Goal: Task Accomplishment & Management: Manage account settings

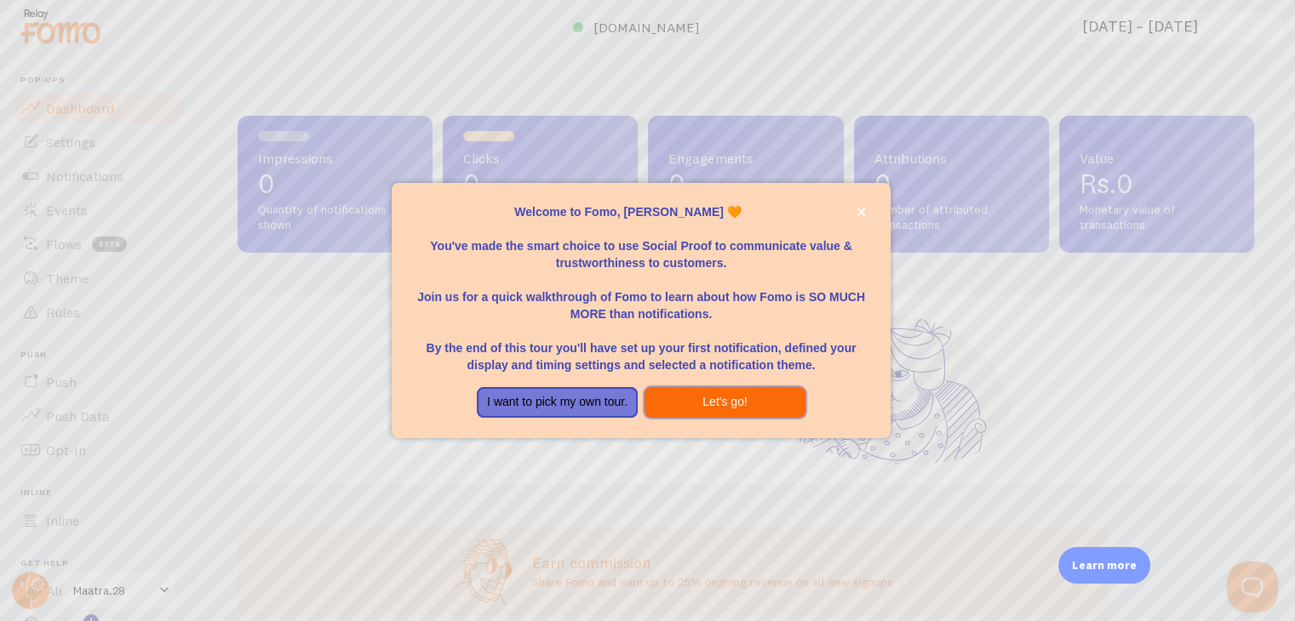
click at [657, 392] on button "Let's go!" at bounding box center [724, 402] width 161 height 31
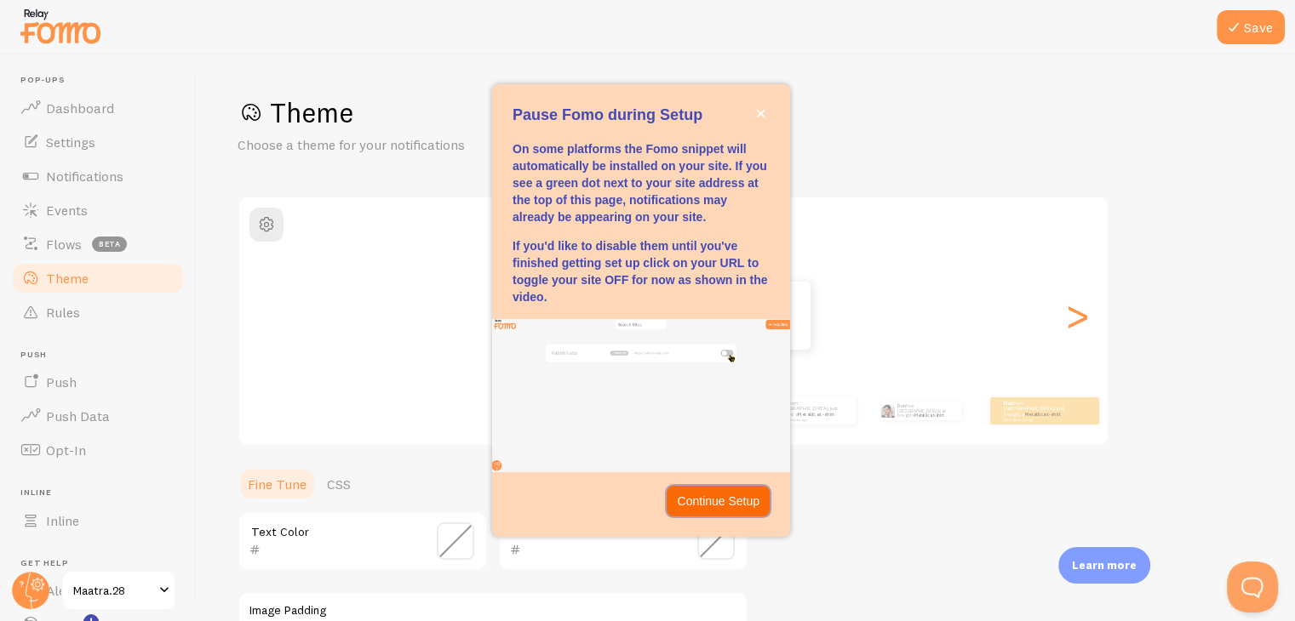
click at [704, 500] on p "Continue Setup" at bounding box center [718, 501] width 83 height 17
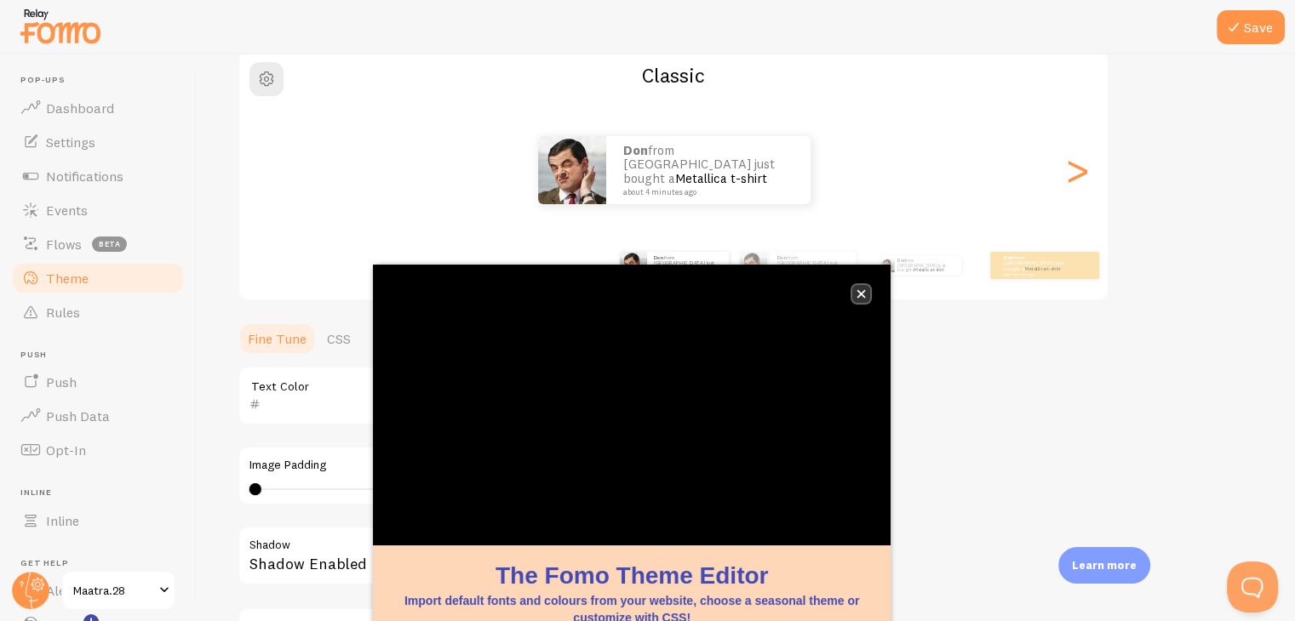
click at [862, 289] on icon "close," at bounding box center [860, 293] width 9 height 9
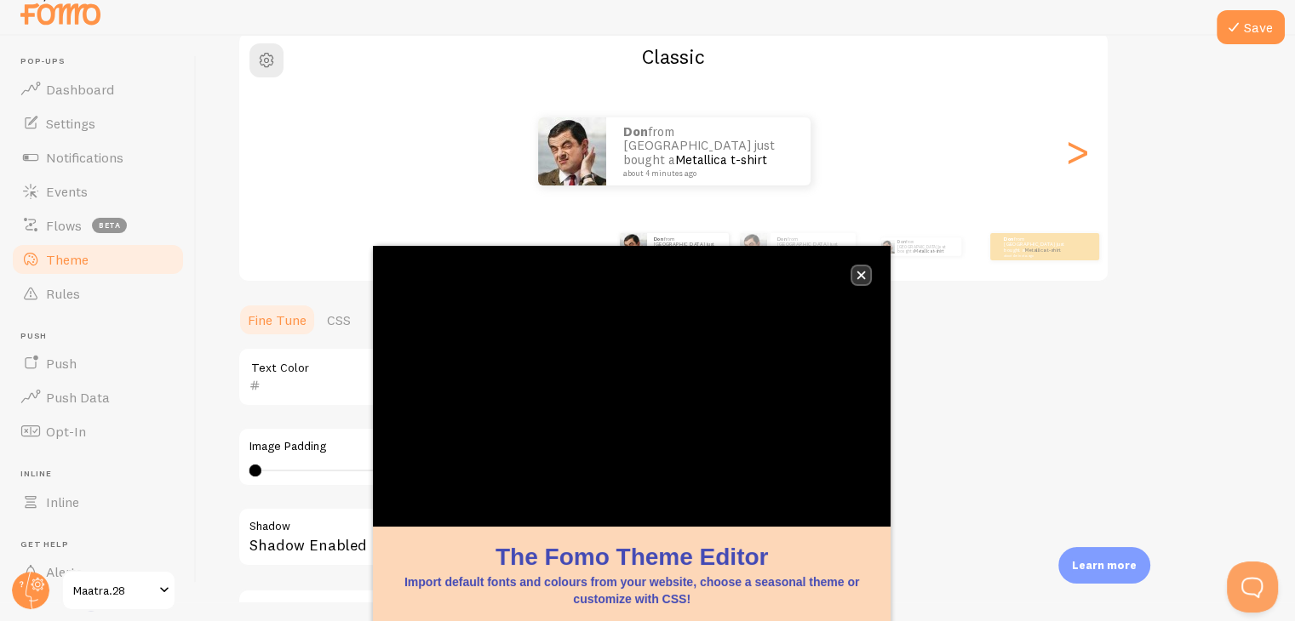
click at [857, 266] on button "close," at bounding box center [861, 275] width 18 height 18
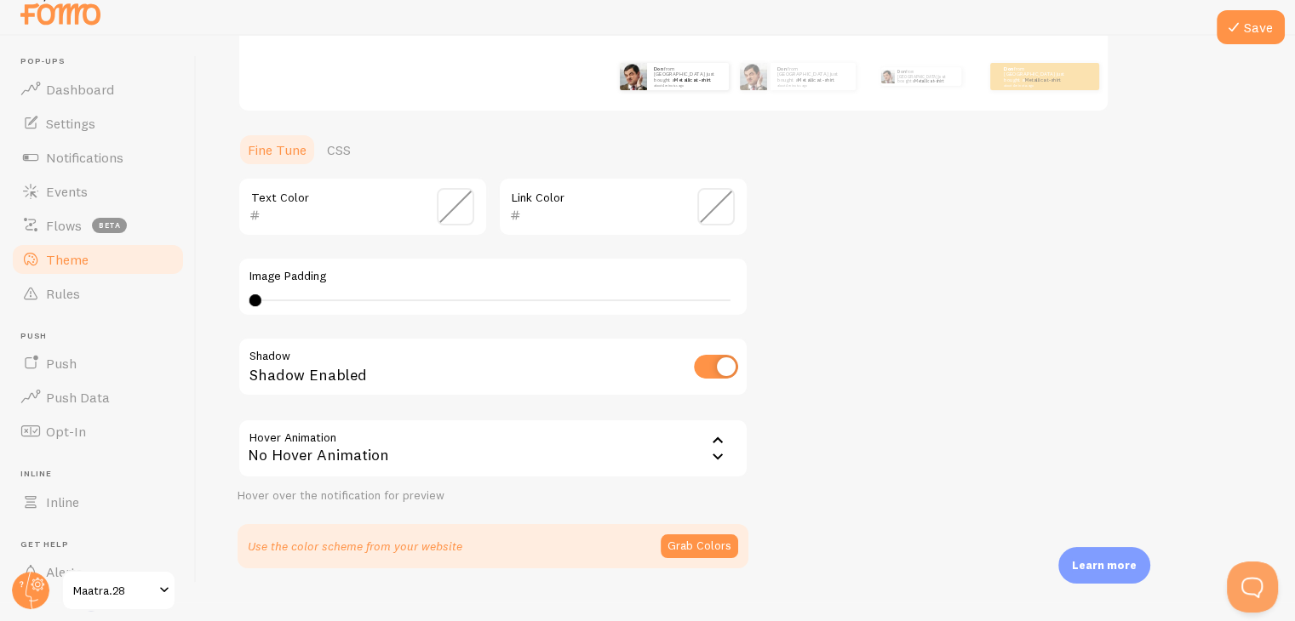
scroll to position [362, 0]
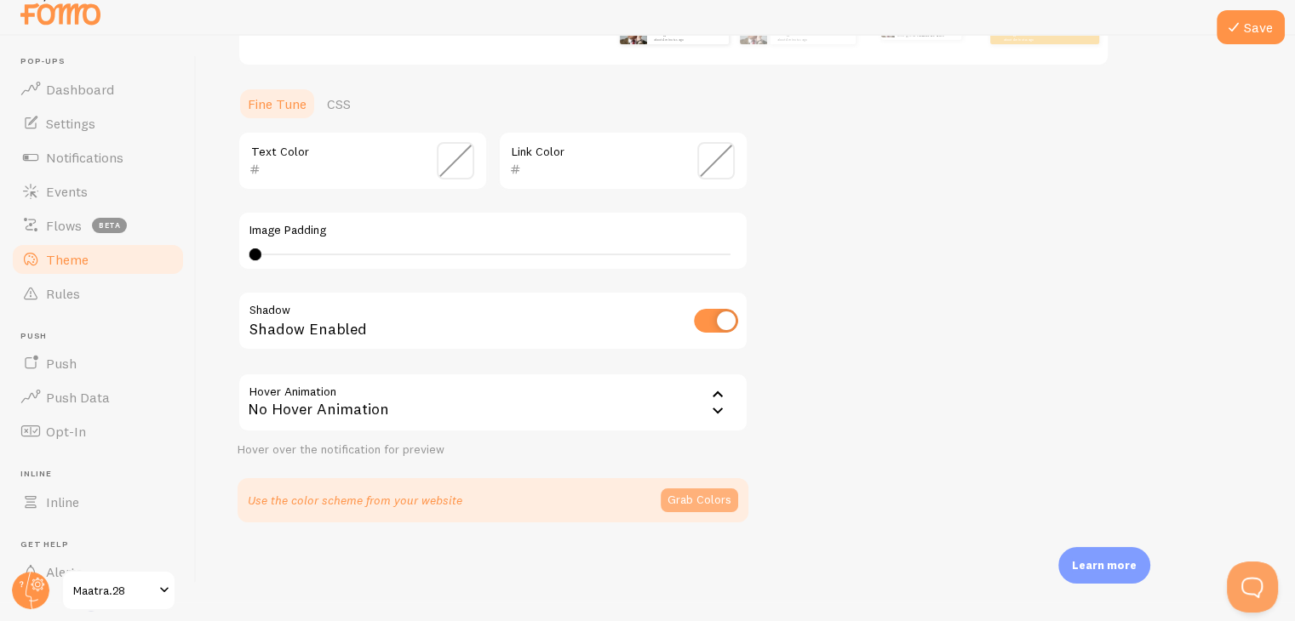
click at [697, 489] on button "Grab Colors" at bounding box center [699, 501] width 77 height 24
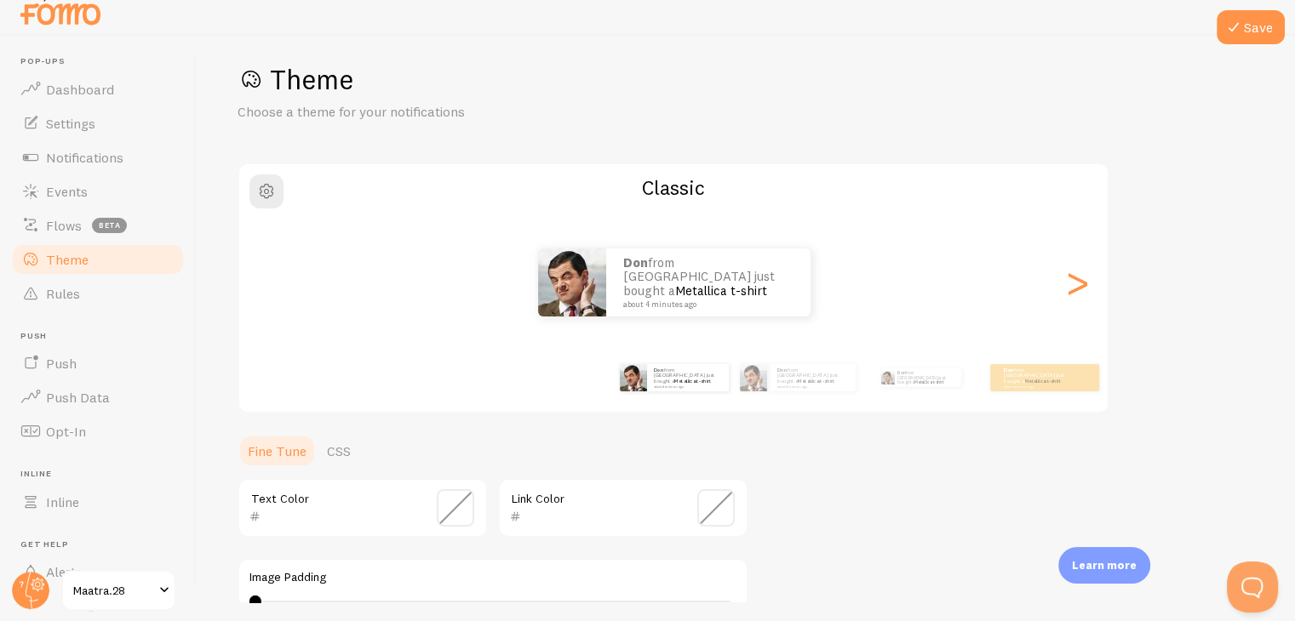
scroll to position [0, 0]
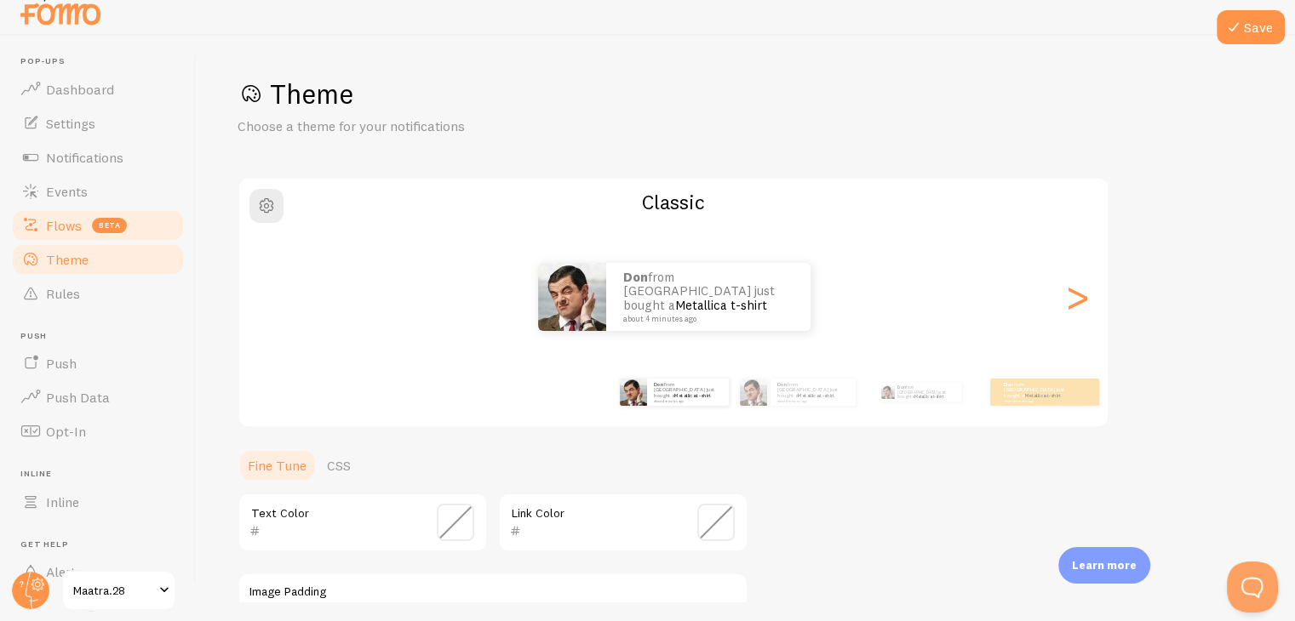
click at [111, 218] on span "beta" at bounding box center [109, 225] width 35 height 15
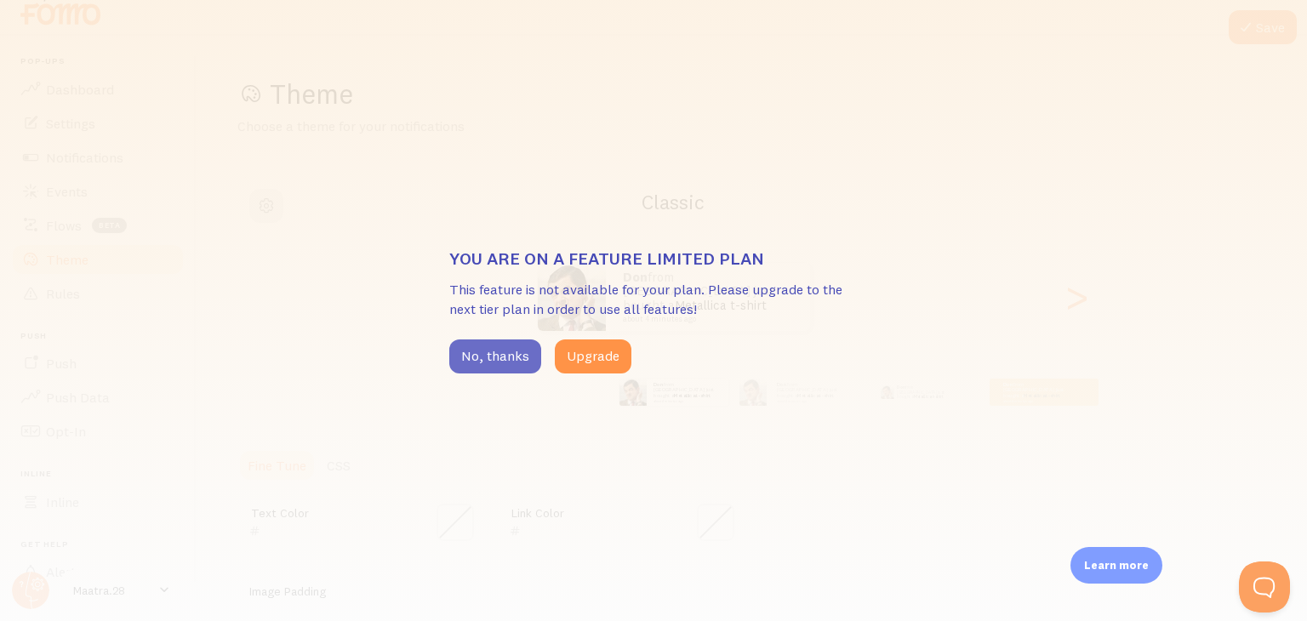
click at [487, 343] on button "No, thanks" at bounding box center [495, 357] width 92 height 34
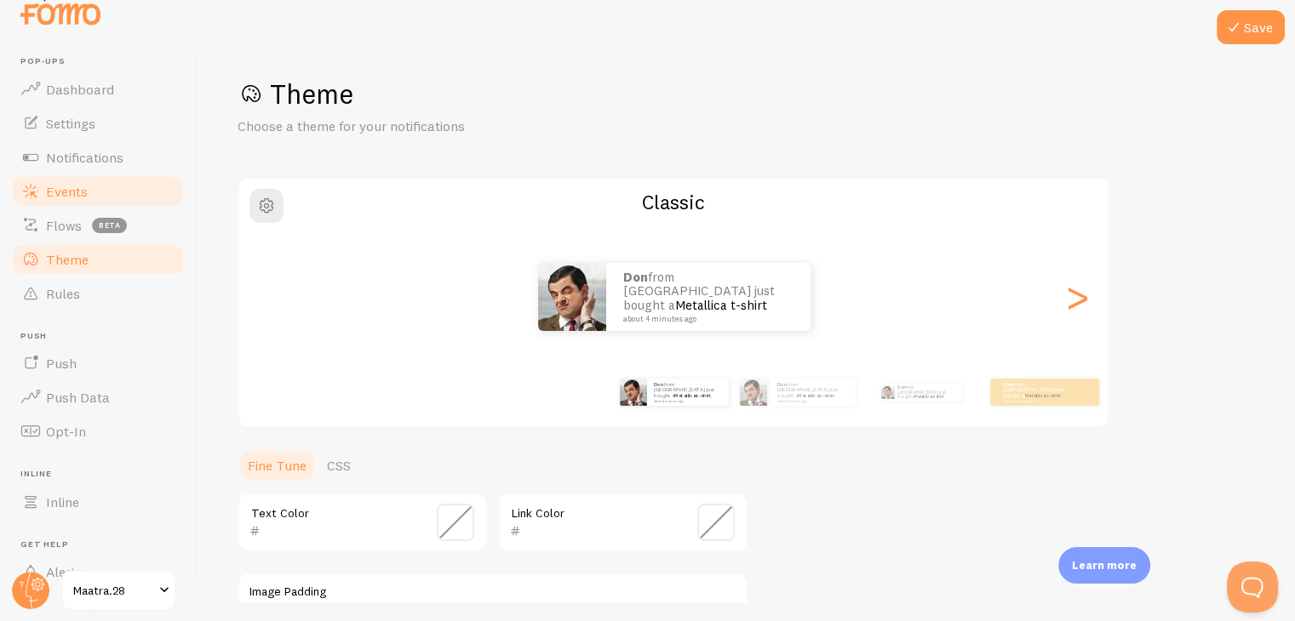
click at [61, 178] on link "Events" at bounding box center [97, 191] width 175 height 34
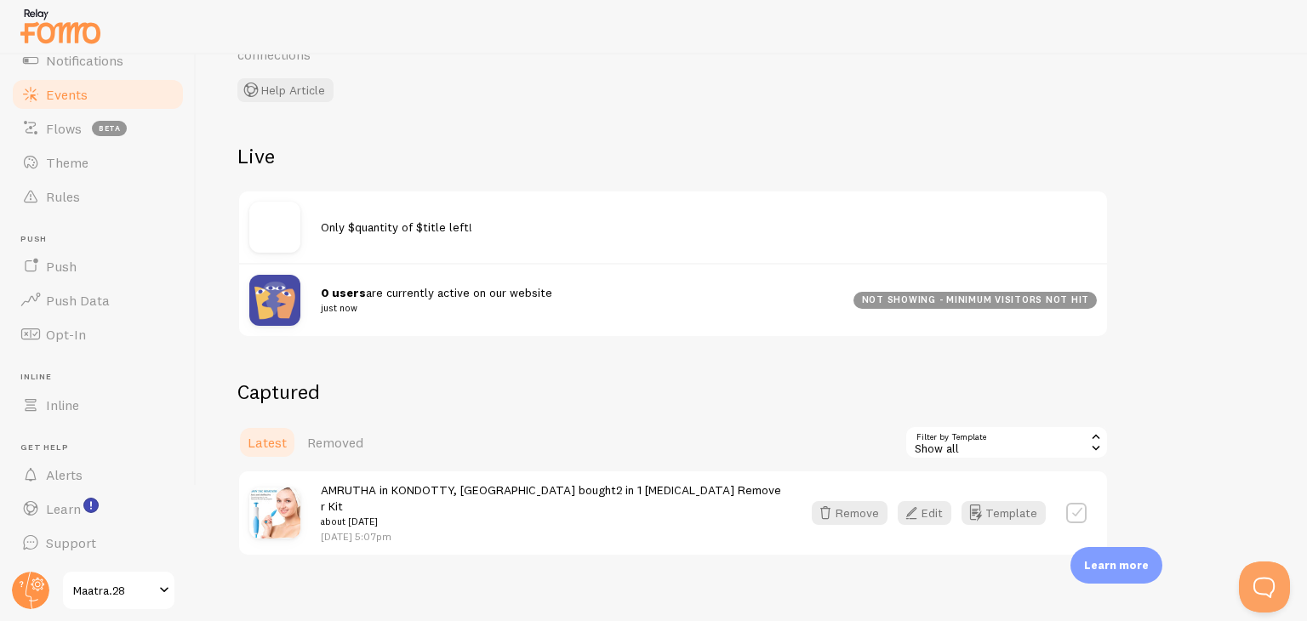
scroll to position [129, 0]
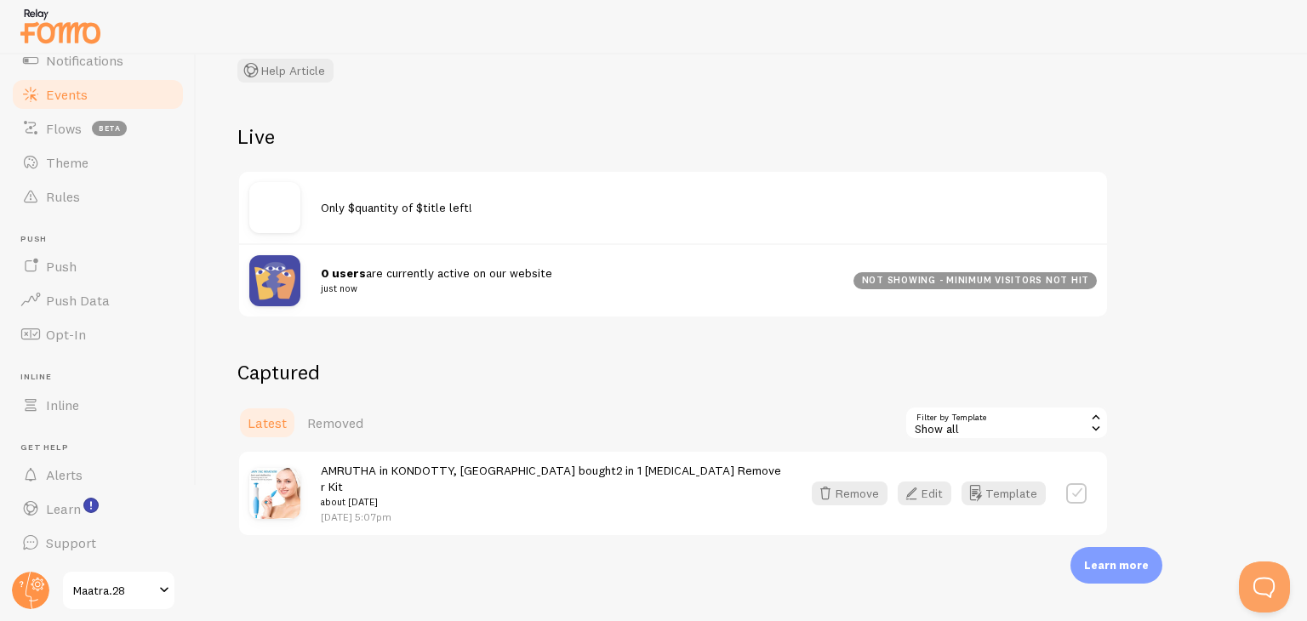
click at [1069, 484] on label at bounding box center [1077, 493] width 20 height 20
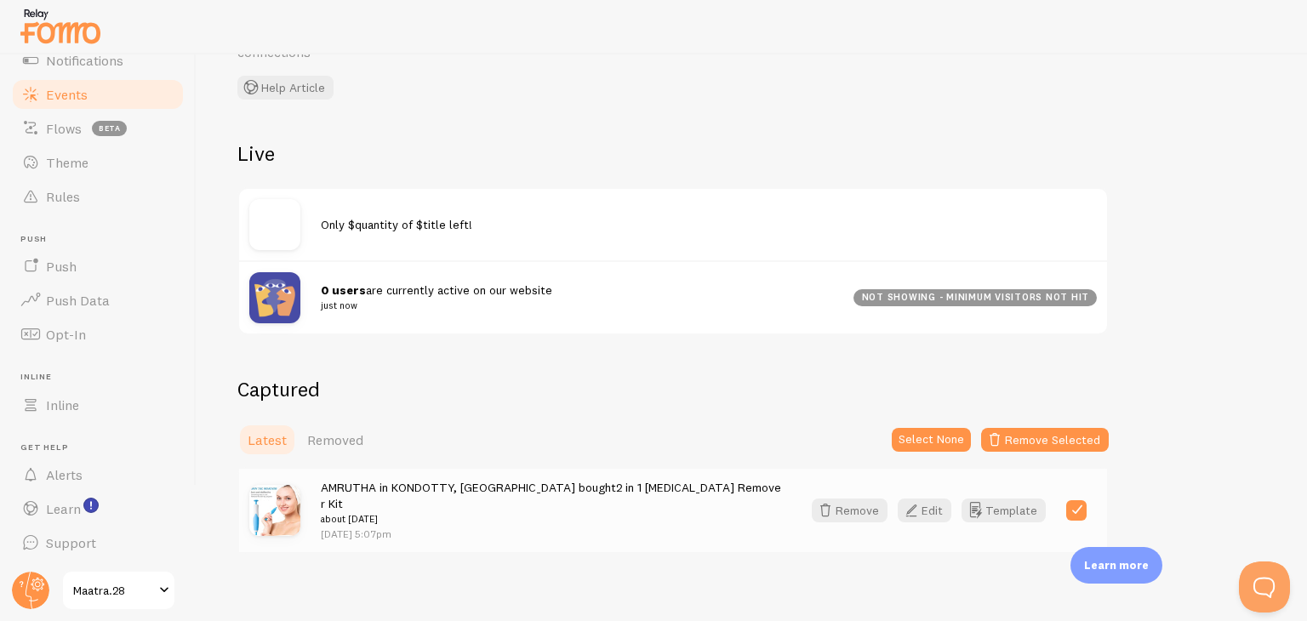
click at [1074, 501] on label at bounding box center [1077, 510] width 20 height 20
checkbox input "false"
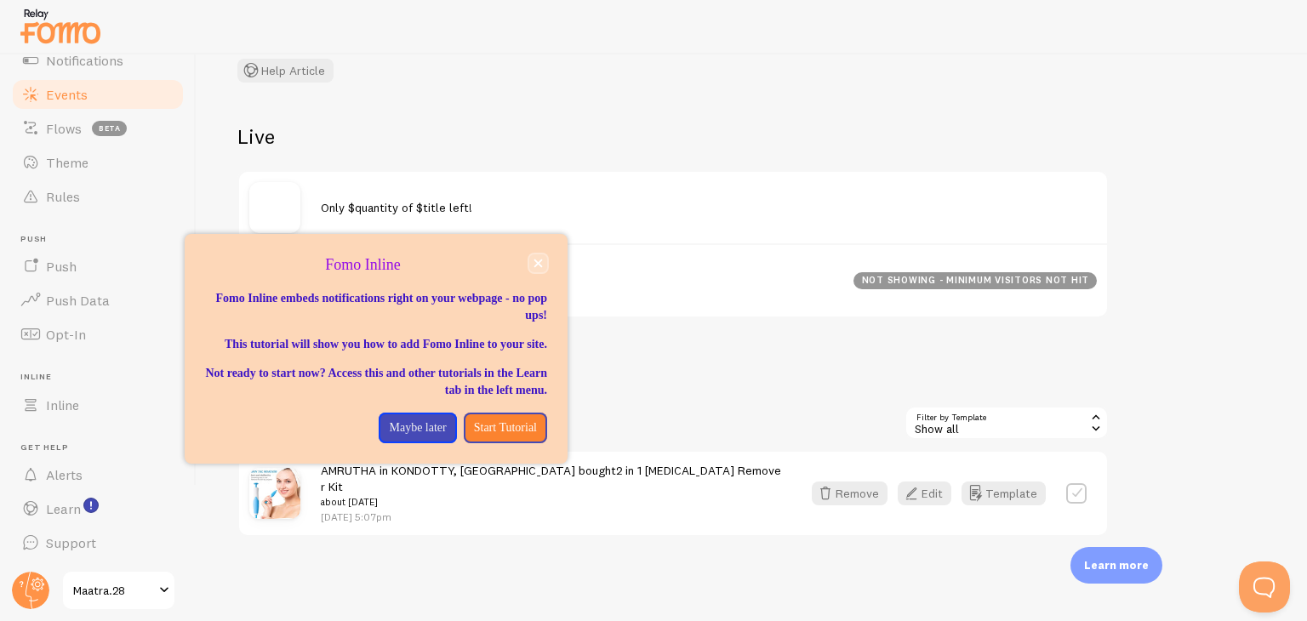
click at [531, 262] on button "close," at bounding box center [538, 264] width 18 height 18
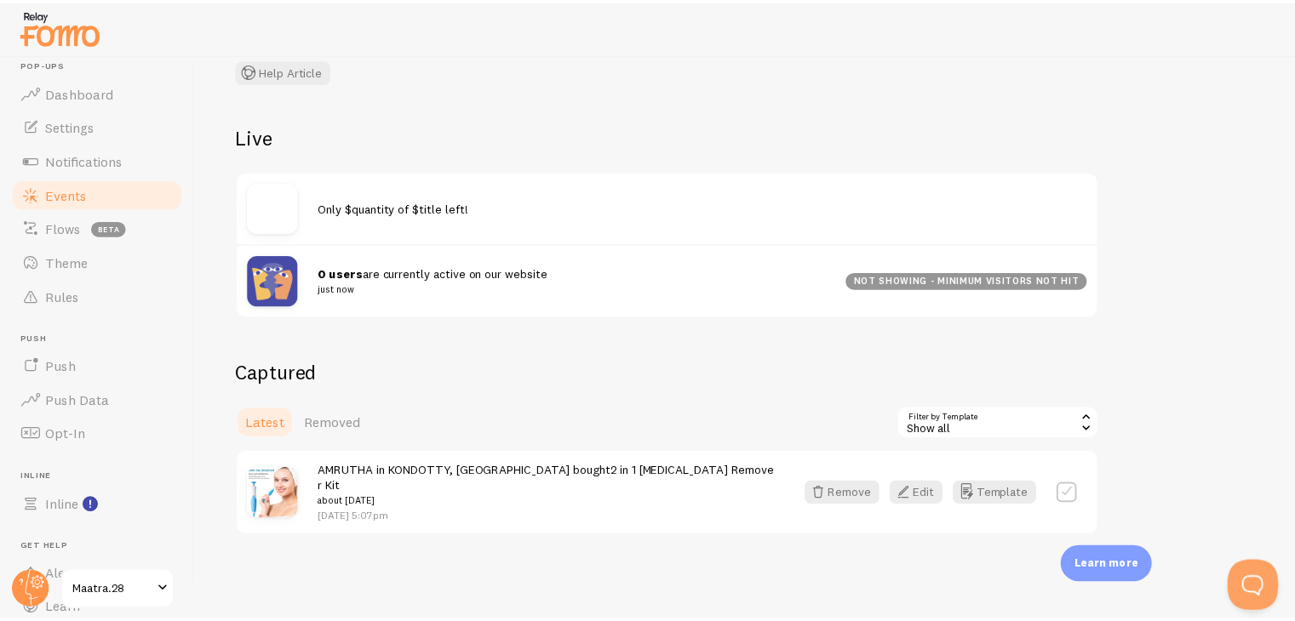
scroll to position [0, 0]
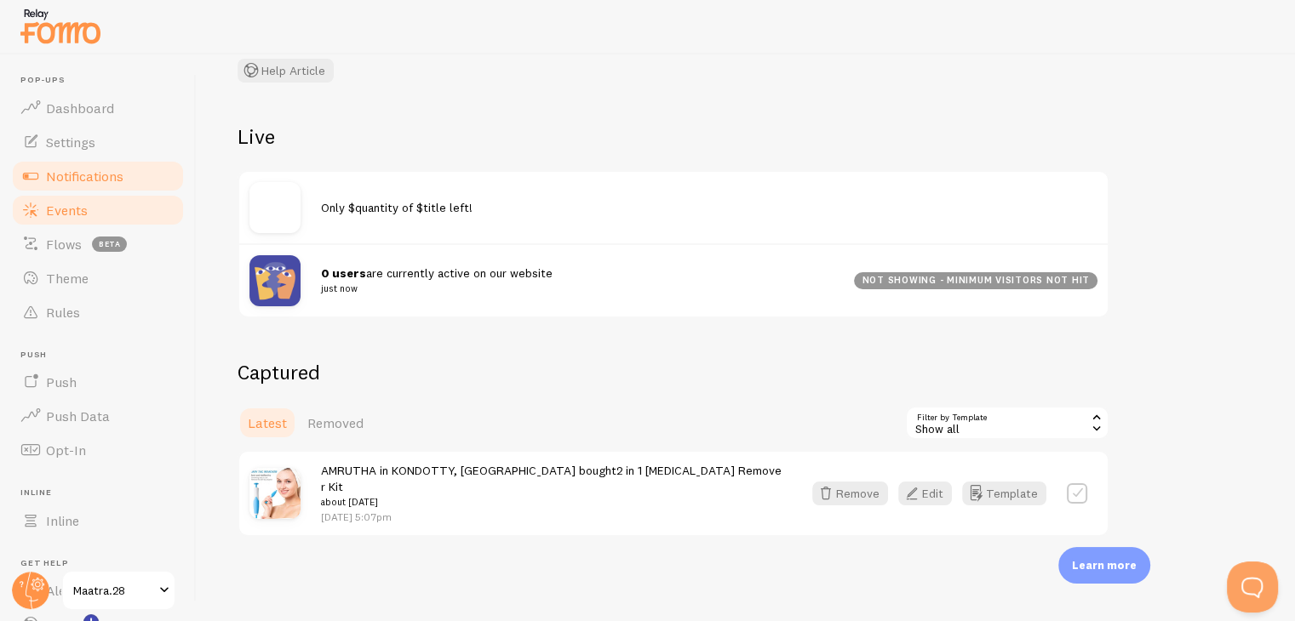
click at [75, 182] on span "Notifications" at bounding box center [84, 176] width 77 height 17
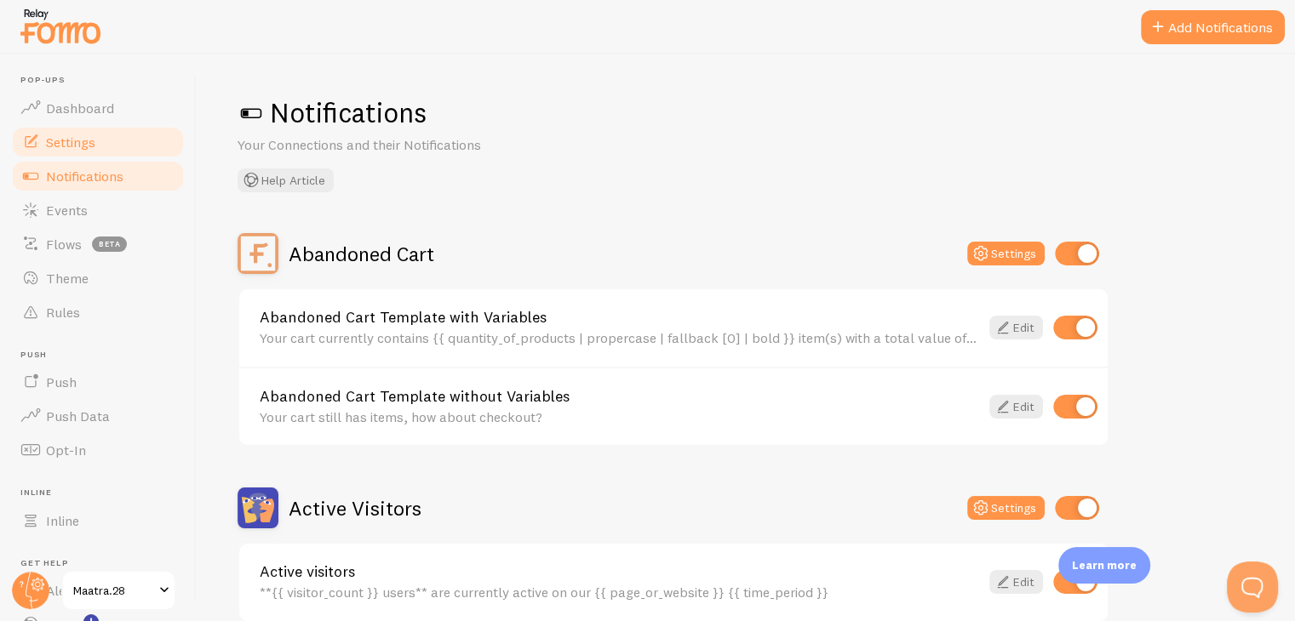
click at [63, 140] on span "Settings" at bounding box center [70, 142] width 49 height 17
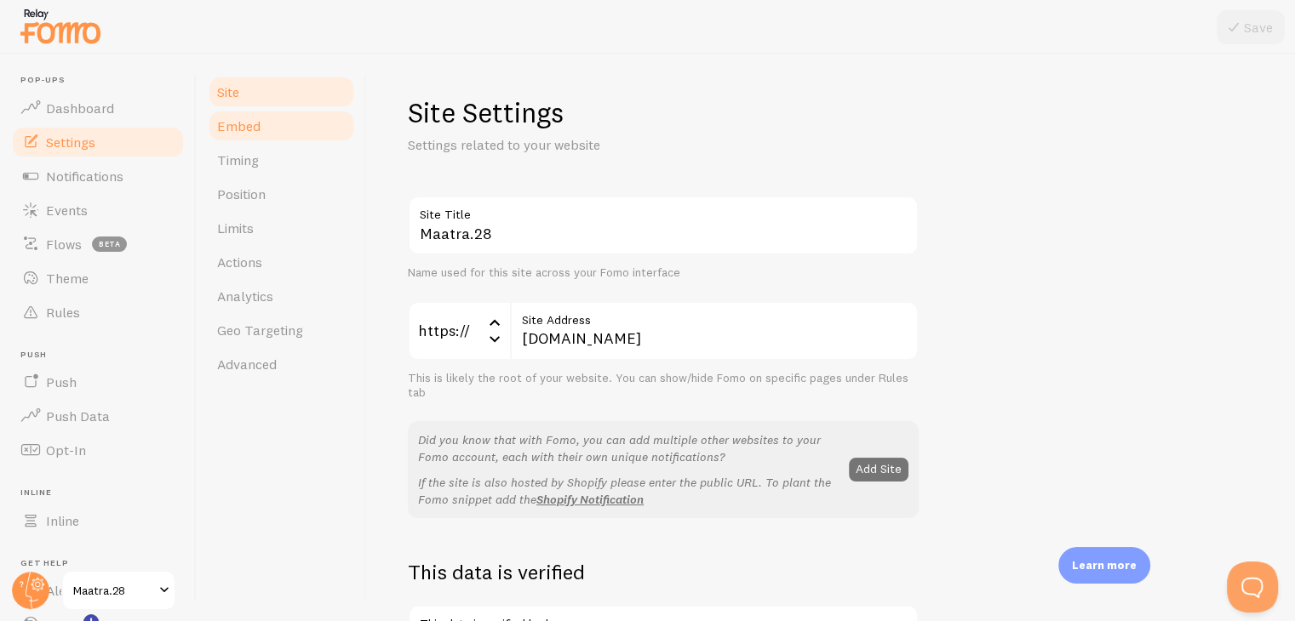
click at [219, 133] on span "Embed" at bounding box center [238, 125] width 43 height 17
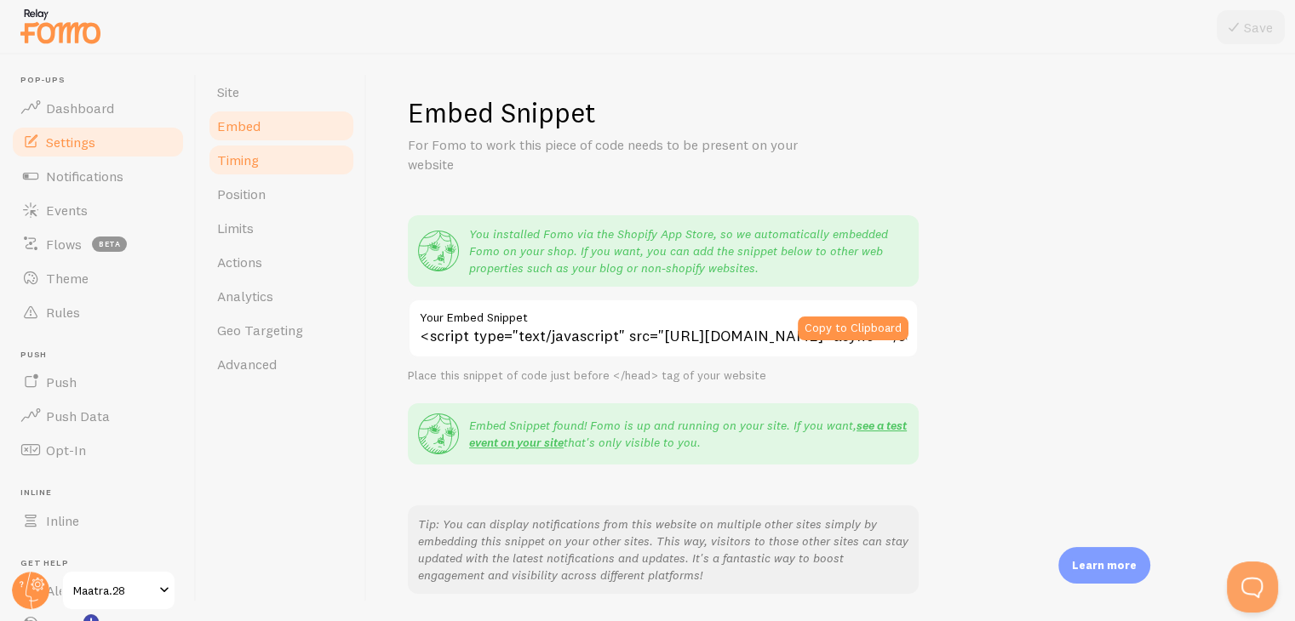
click at [223, 152] on span "Timing" at bounding box center [238, 160] width 42 height 17
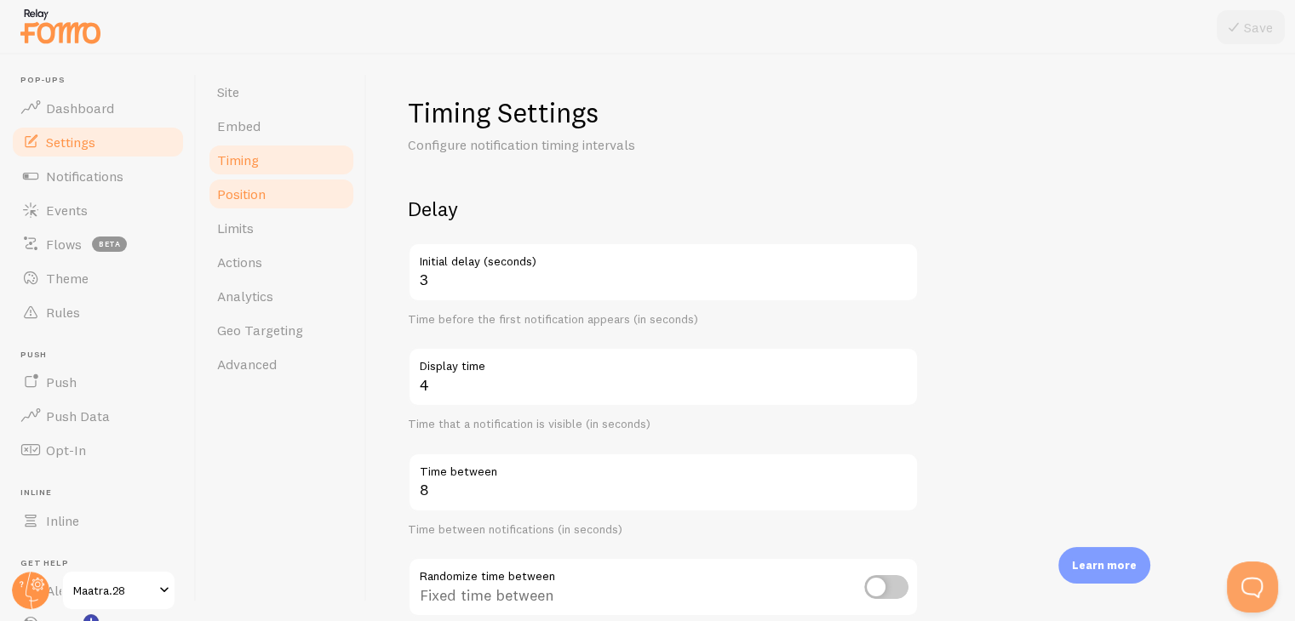
click at [232, 197] on span "Position" at bounding box center [241, 194] width 49 height 17
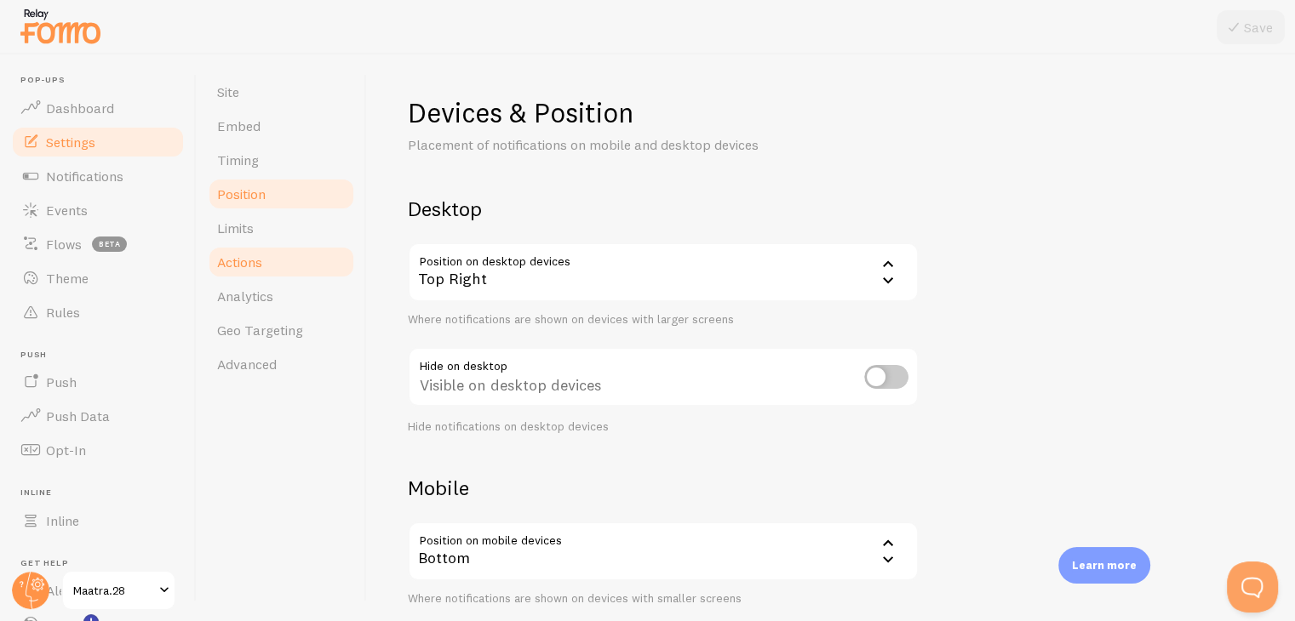
click at [242, 256] on span "Actions" at bounding box center [239, 262] width 45 height 17
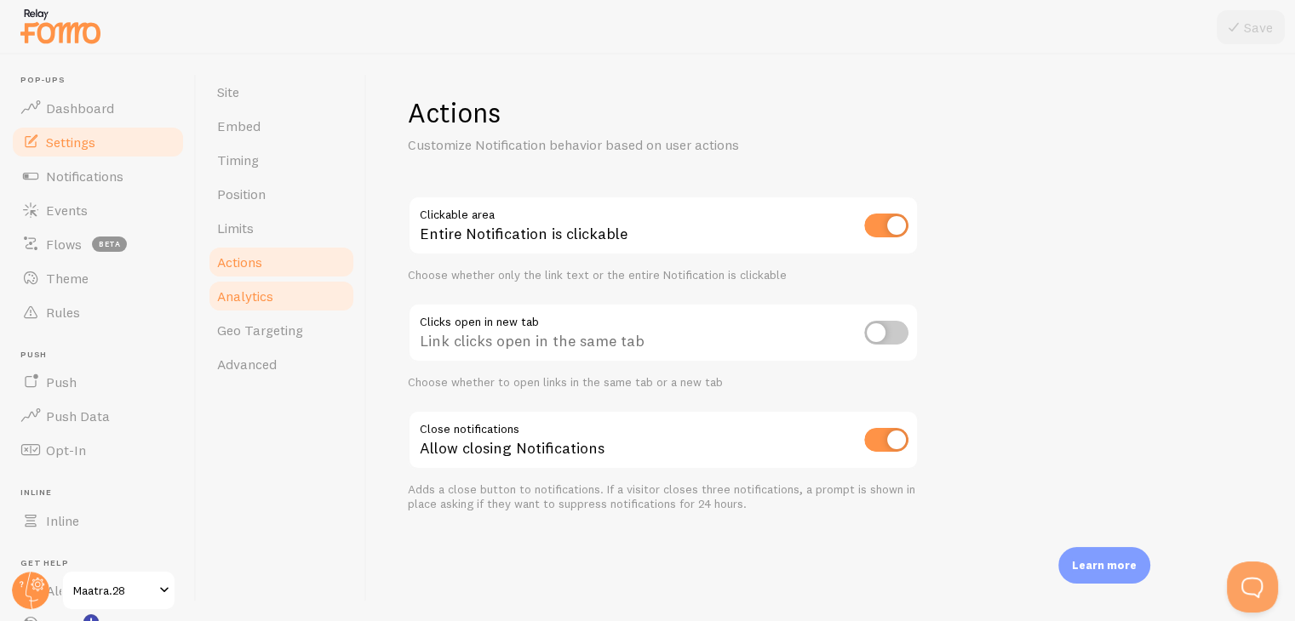
click at [245, 297] on span "Analytics" at bounding box center [245, 296] width 56 height 17
